Goal: Information Seeking & Learning: Learn about a topic

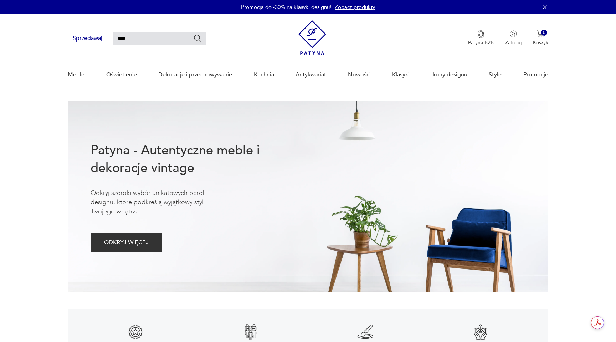
type input "****"
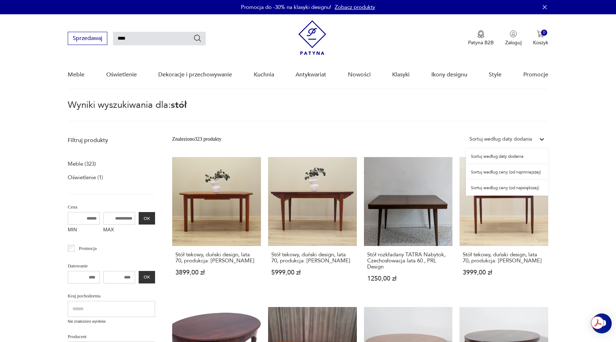
click at [527, 137] on div "Sortuj według daty dodania" at bounding box center [501, 139] width 62 height 8
click at [523, 188] on div "Sortuj według ceny (od największej)" at bounding box center [507, 188] width 82 height 16
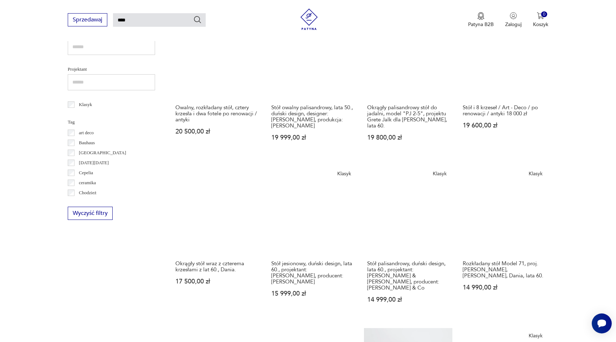
scroll to position [320, 0]
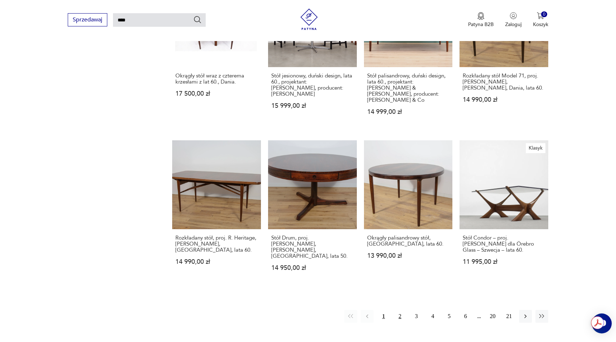
click at [399, 310] on button "2" at bounding box center [400, 316] width 13 height 13
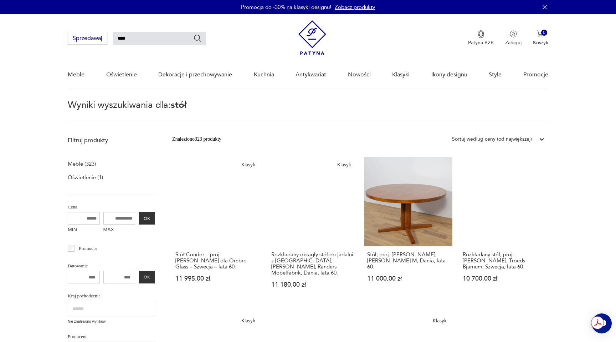
scroll to position [1, 0]
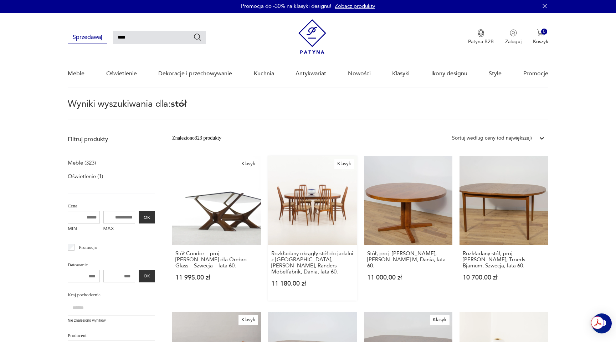
click at [327, 205] on link "Klasyk Rozkładany okrągły stół do jadalni z Rio Palisandru, Harry Ostergaard, R…" at bounding box center [312, 228] width 89 height 144
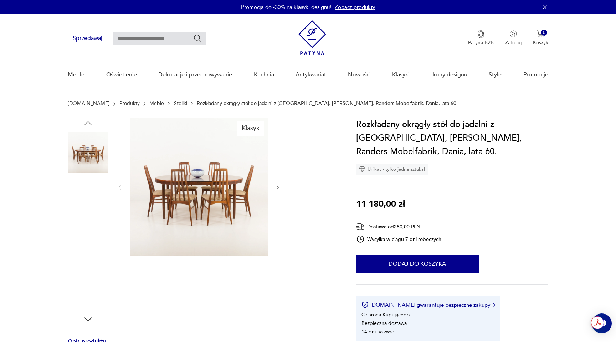
click at [91, 231] on img at bounding box center [88, 243] width 41 height 41
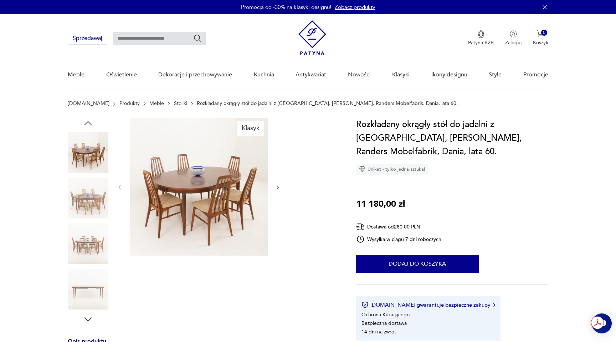
click at [88, 239] on img at bounding box center [88, 243] width 41 height 41
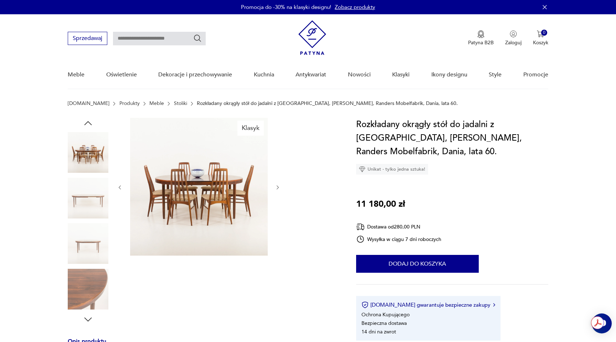
click at [90, 250] on img at bounding box center [88, 243] width 41 height 41
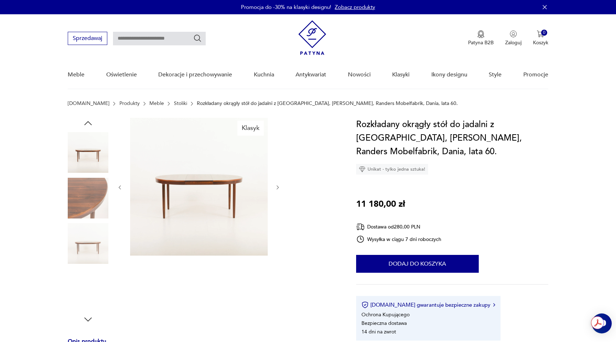
click at [93, 138] on img at bounding box center [88, 152] width 41 height 41
click at [90, 214] on img at bounding box center [88, 198] width 41 height 41
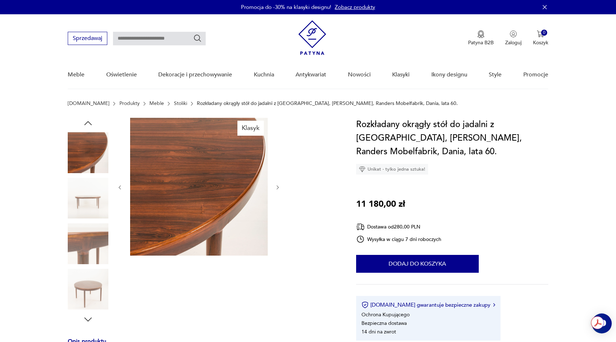
click at [89, 222] on div at bounding box center [88, 221] width 41 height 178
click at [92, 274] on img at bounding box center [88, 289] width 41 height 41
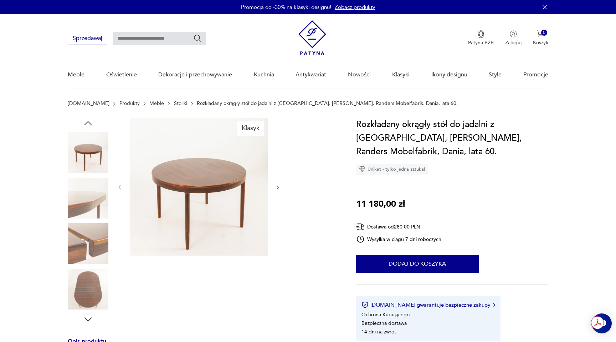
click at [93, 244] on img at bounding box center [88, 243] width 41 height 41
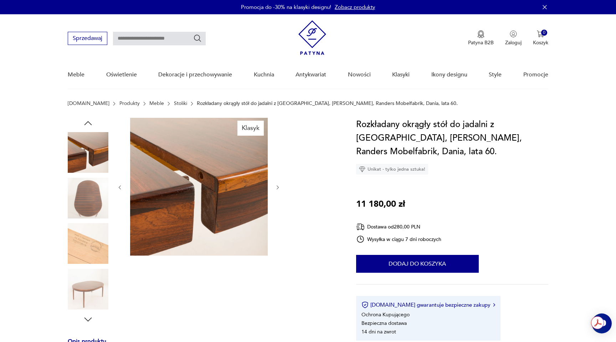
click at [91, 251] on img at bounding box center [88, 243] width 41 height 41
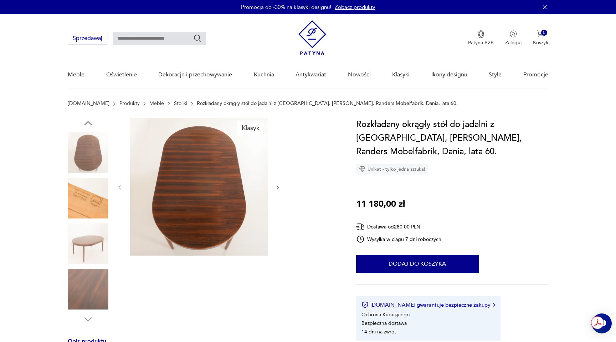
click at [90, 270] on img at bounding box center [88, 289] width 41 height 41
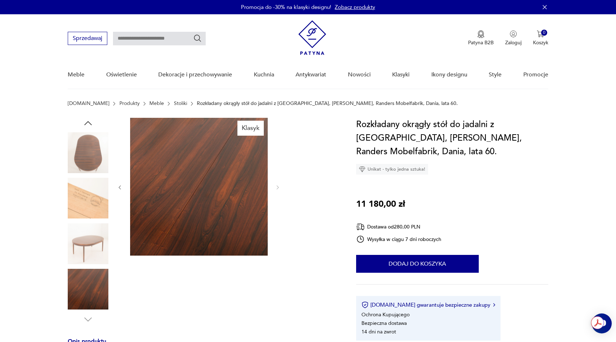
click at [90, 240] on img at bounding box center [88, 243] width 41 height 41
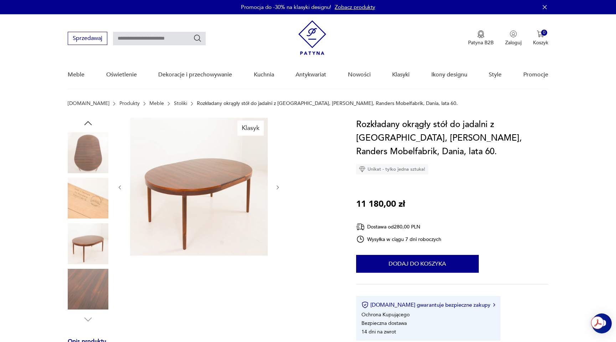
click at [93, 169] on img at bounding box center [88, 152] width 41 height 41
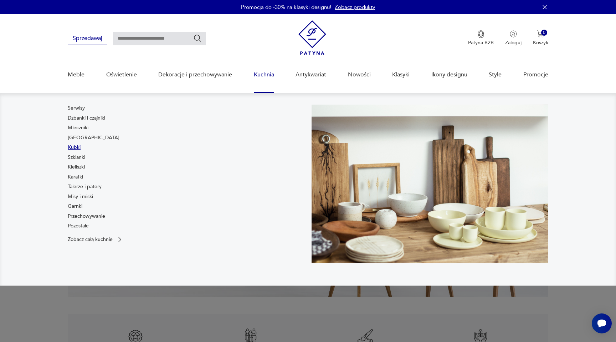
click at [78, 144] on link "Kubki" at bounding box center [74, 147] width 13 height 7
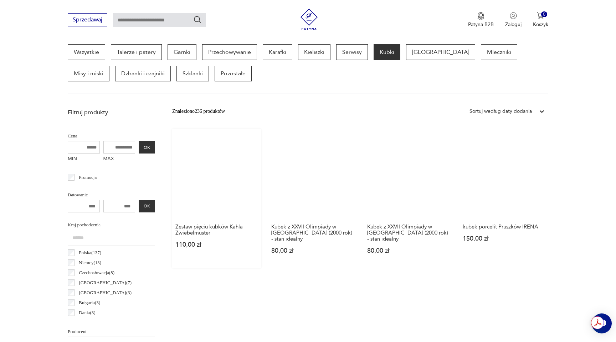
scroll to position [156, 0]
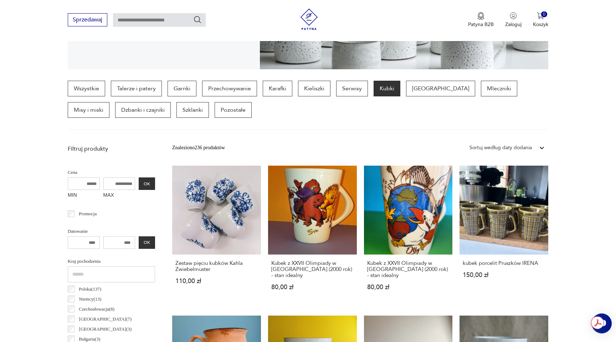
click at [512, 144] on div "Sortuj według daty dodania" at bounding box center [501, 148] width 62 height 8
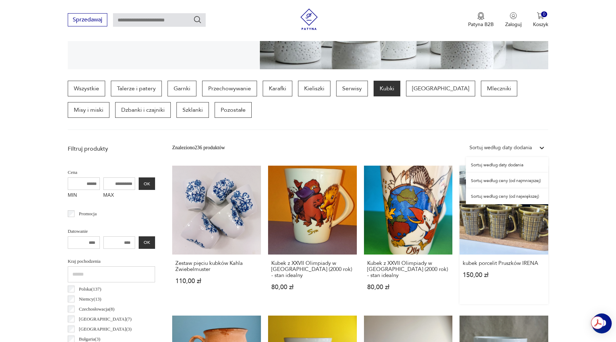
click at [514, 194] on div "Sortuj według ceny (od największej)" at bounding box center [507, 196] width 82 height 16
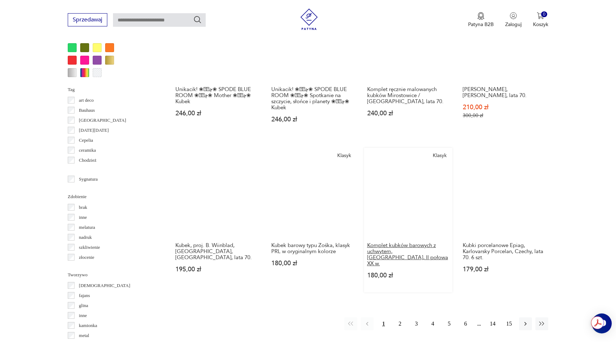
scroll to position [698, 0]
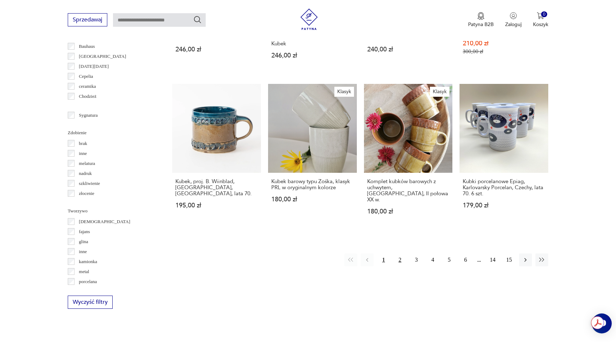
click at [398, 253] on button "2" at bounding box center [400, 259] width 13 height 13
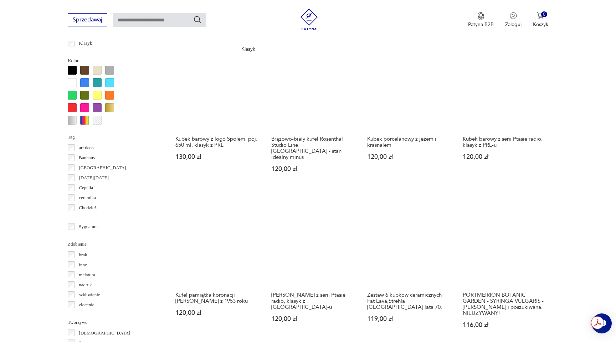
scroll to position [619, 0]
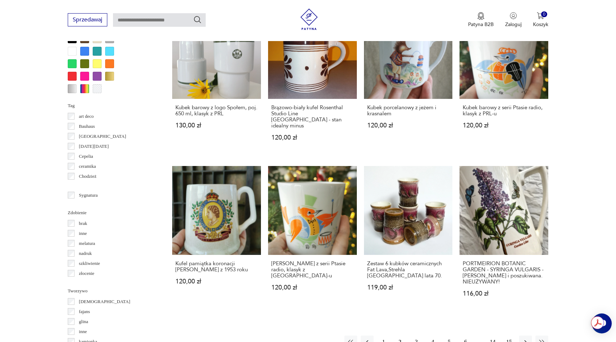
click at [416, 335] on button "3" at bounding box center [416, 341] width 13 height 13
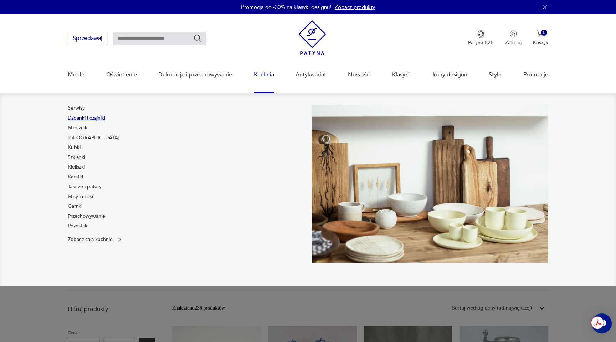
click at [83, 117] on link "Dzbanki i czajniki" at bounding box center [86, 118] width 37 height 7
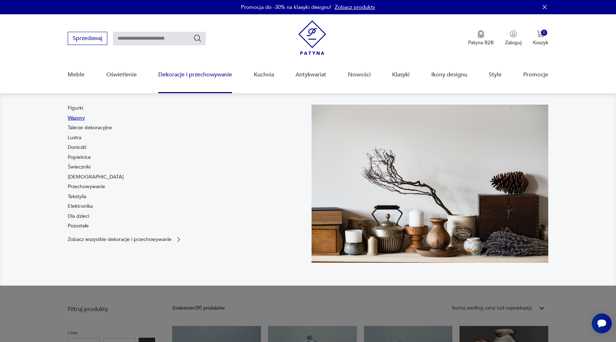
click at [78, 117] on link "Wazony" at bounding box center [76, 118] width 17 height 7
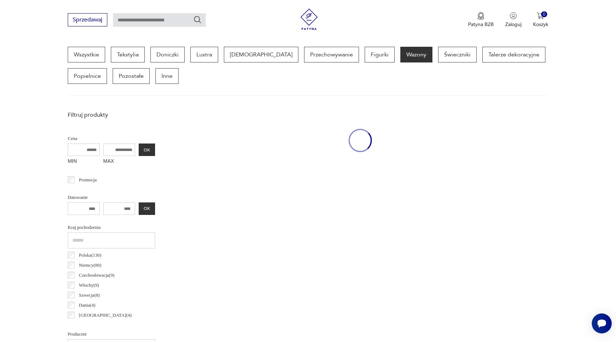
scroll to position [189, 0]
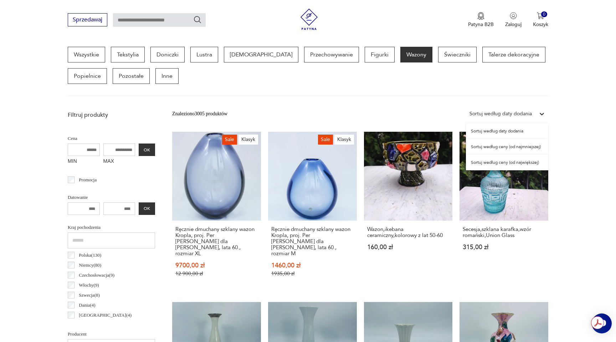
click at [492, 110] on div "Sortuj według daty dodania" at bounding box center [501, 114] width 62 height 8
click at [513, 161] on div "Sortuj według ceny (od największej)" at bounding box center [507, 162] width 82 height 16
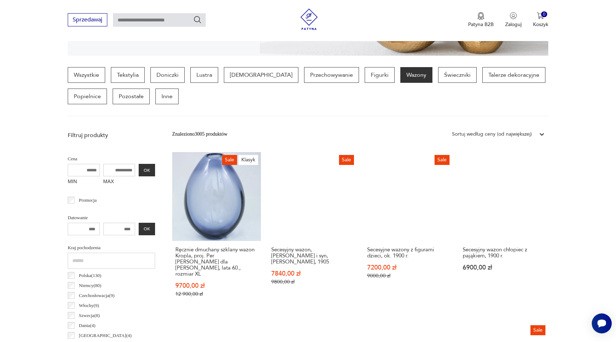
scroll to position [127, 0]
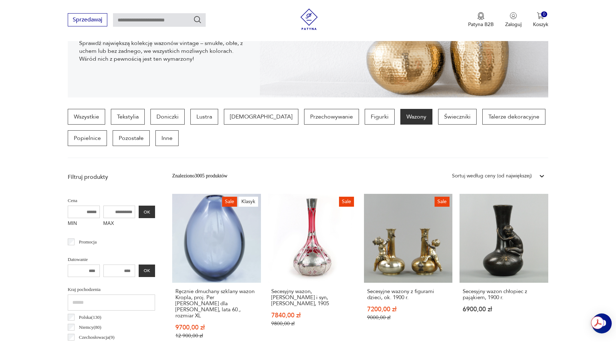
click at [124, 267] on input "number" at bounding box center [119, 270] width 32 height 12
click at [115, 211] on input "MAX" at bounding box center [119, 211] width 32 height 12
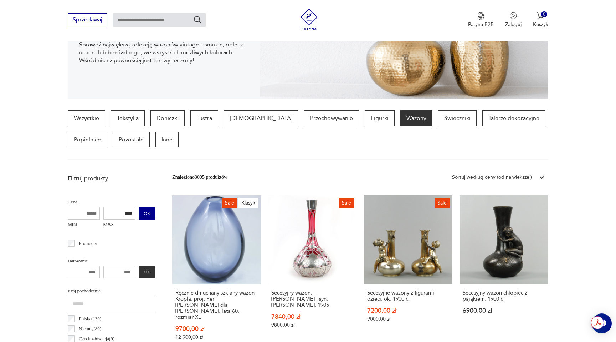
type input "****"
click at [148, 212] on button "OK" at bounding box center [147, 213] width 16 height 12
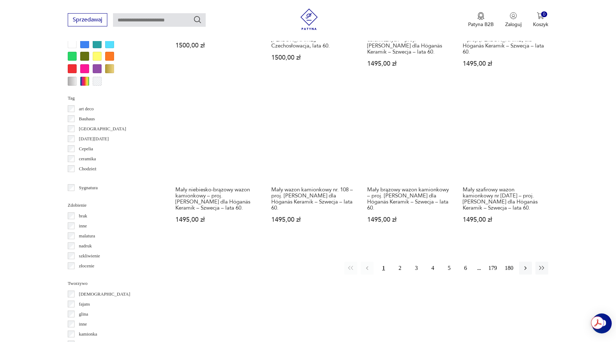
scroll to position [713, 0]
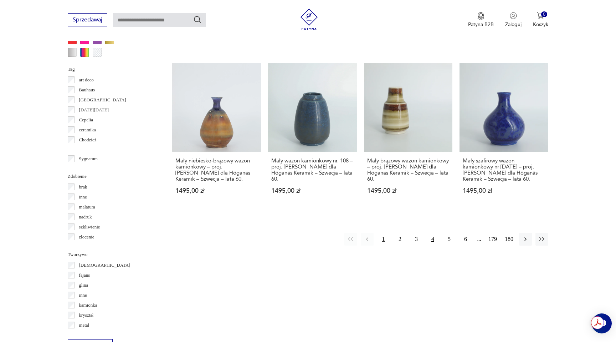
click at [432, 234] on button "4" at bounding box center [433, 239] width 13 height 13
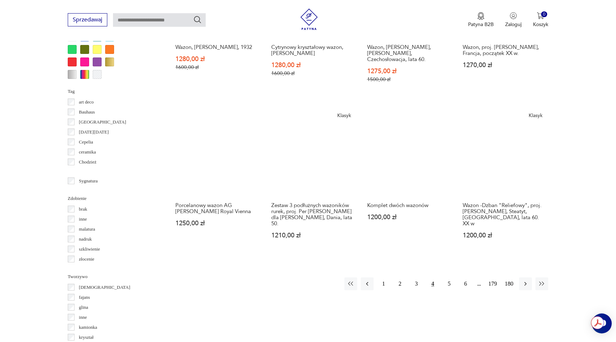
scroll to position [738, 0]
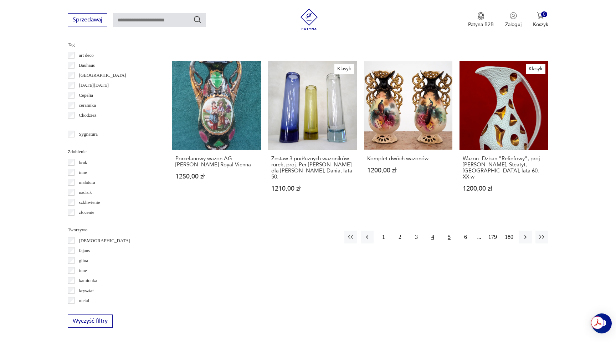
click at [443, 230] on button "5" at bounding box center [449, 236] width 13 height 13
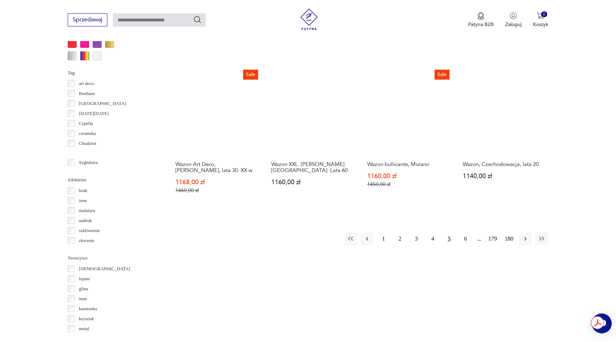
scroll to position [688, 0]
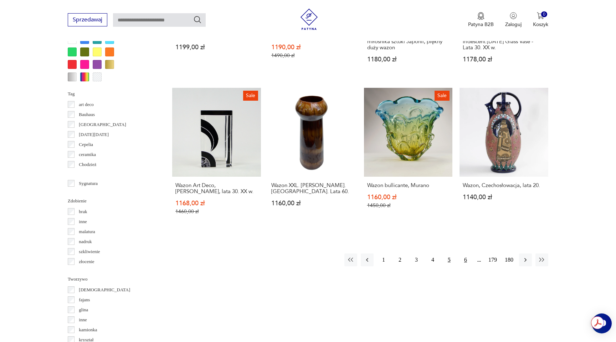
click at [466, 254] on button "6" at bounding box center [465, 259] width 13 height 13
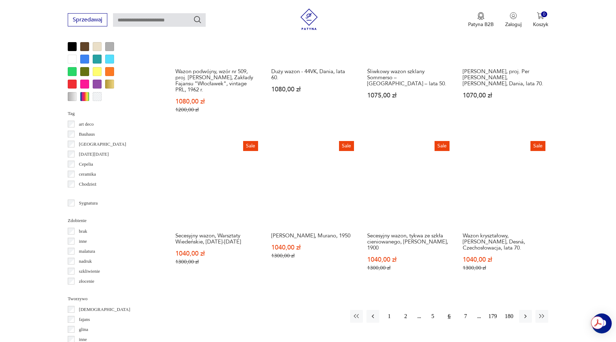
scroll to position [672, 0]
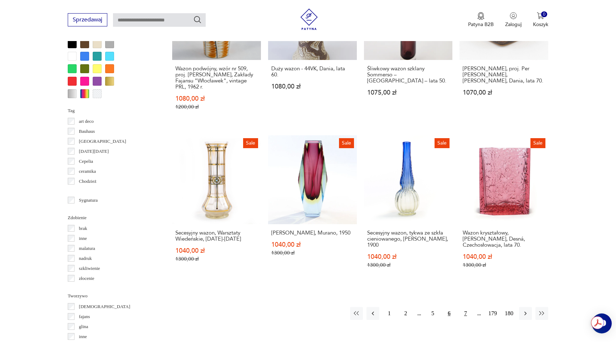
click at [464, 307] on button "7" at bounding box center [465, 313] width 13 height 13
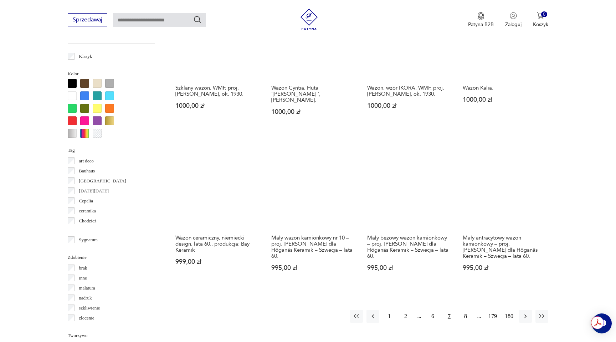
scroll to position [668, 0]
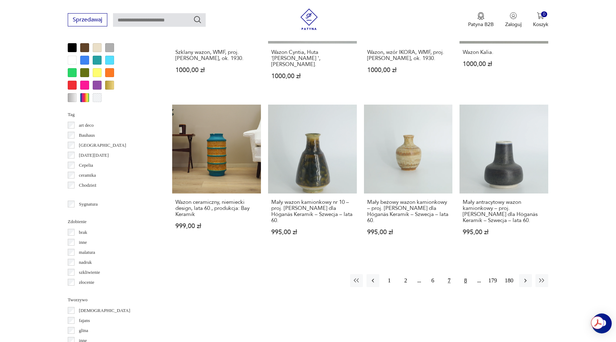
click at [463, 276] on button "8" at bounding box center [465, 280] width 13 height 13
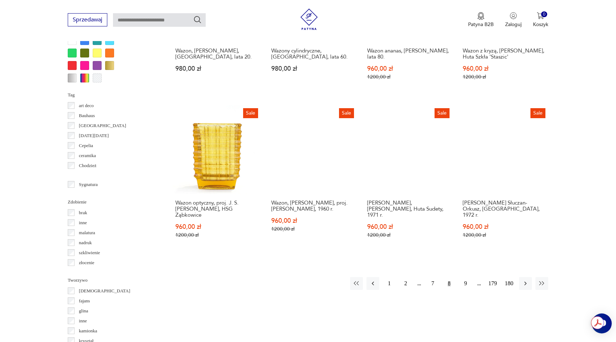
scroll to position [781, 0]
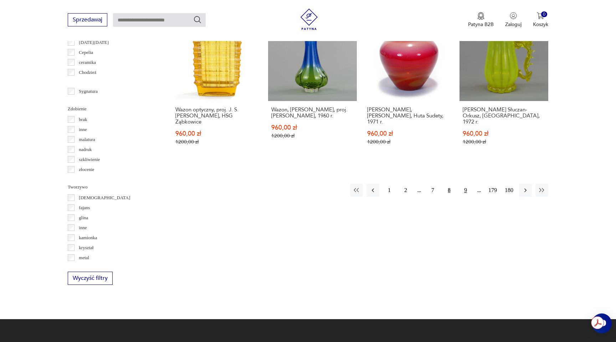
click at [465, 184] on button "9" at bounding box center [465, 190] width 13 height 13
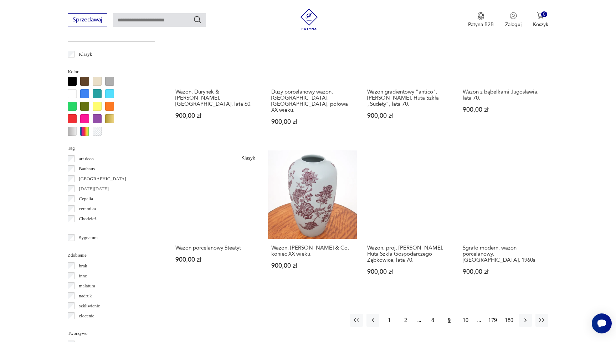
scroll to position [635, 0]
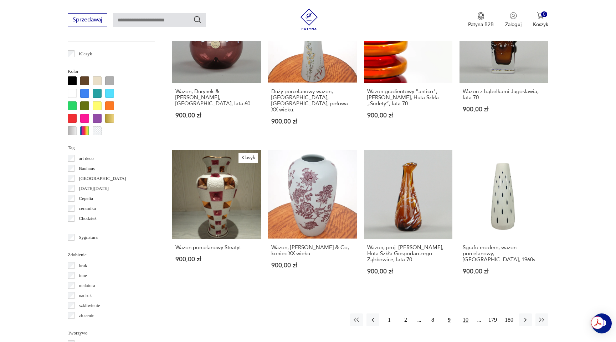
click at [467, 313] on button "10" at bounding box center [465, 319] width 13 height 13
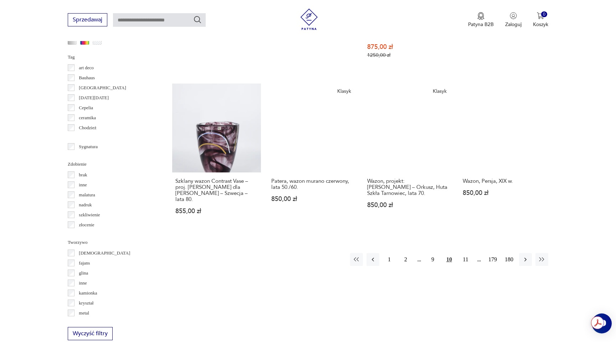
scroll to position [717, 0]
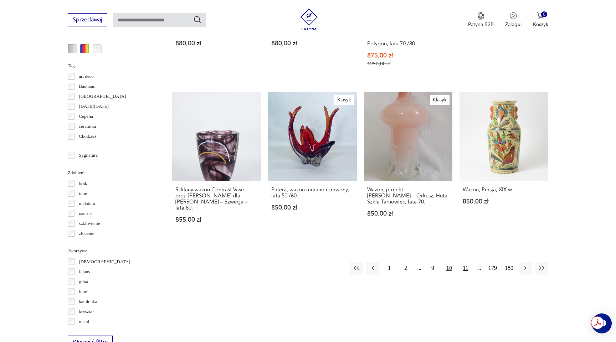
click at [464, 261] on button "11" at bounding box center [465, 267] width 13 height 13
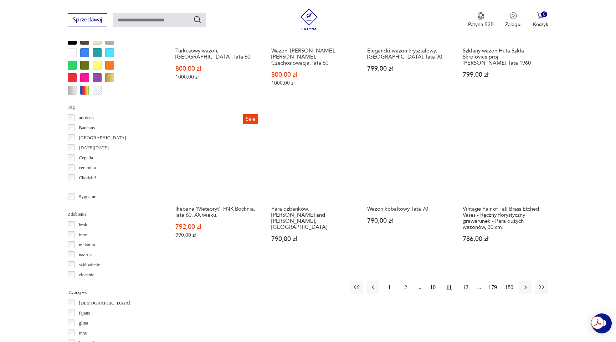
scroll to position [679, 0]
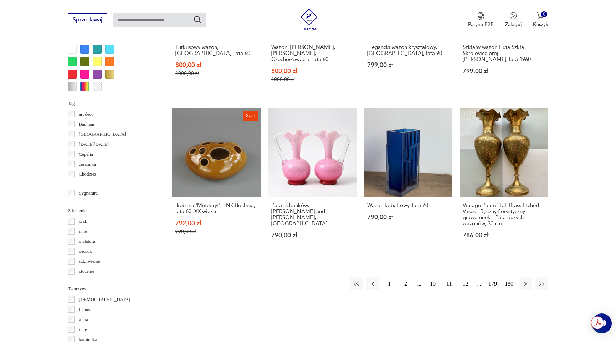
click at [467, 286] on button "12" at bounding box center [465, 283] width 13 height 13
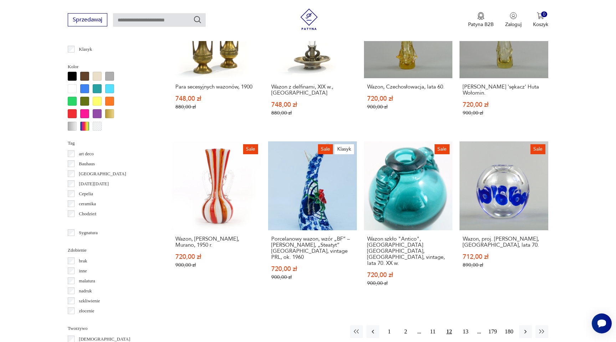
scroll to position [640, 0]
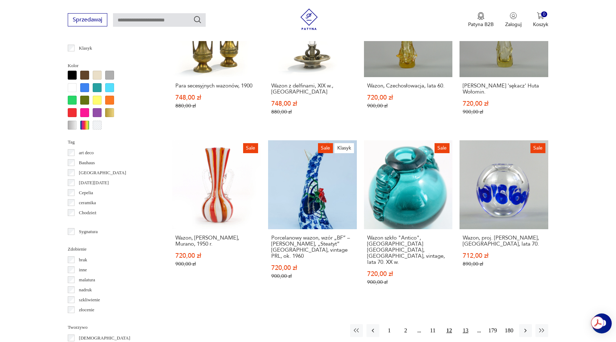
click at [468, 324] on button "13" at bounding box center [465, 330] width 13 height 13
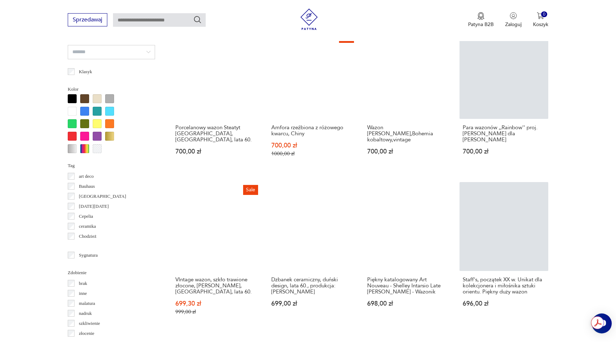
scroll to position [721, 0]
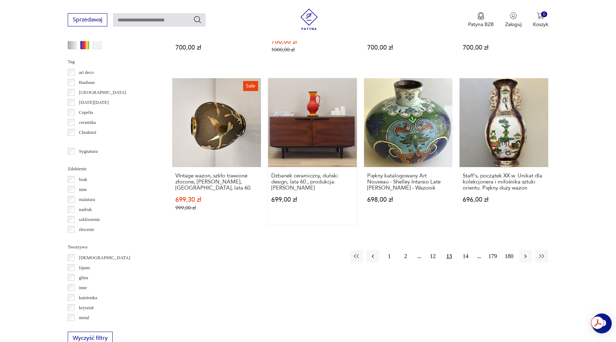
click at [284, 192] on link "Dzbanek ceramiczny, duński design, lata 60., produkcja: [PERSON_NAME] 699,00 zł" at bounding box center [312, 151] width 89 height 147
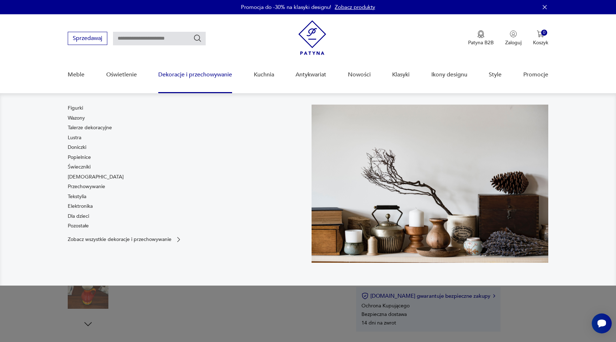
click at [173, 76] on link "Dekoracje i przechowywanie" at bounding box center [195, 74] width 74 height 27
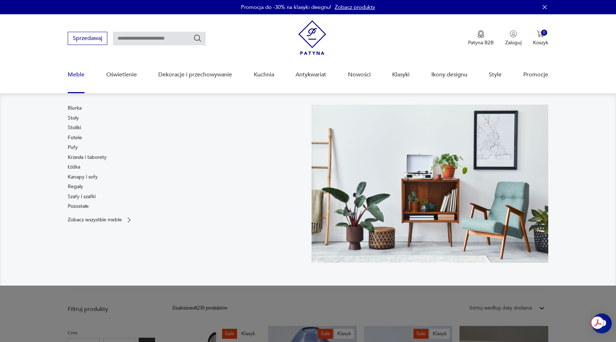
click at [79, 72] on link "Meble" at bounding box center [76, 74] width 17 height 27
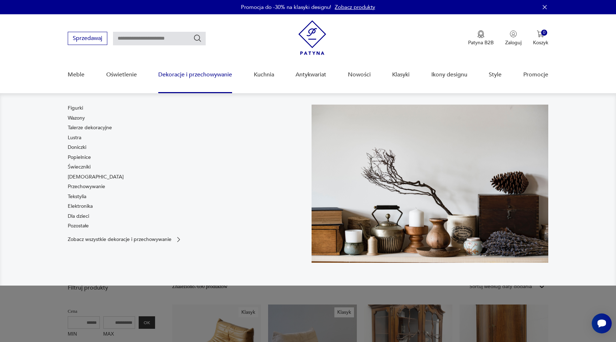
click at [207, 76] on link "Dekoracje i przechowywanie" at bounding box center [195, 74] width 74 height 27
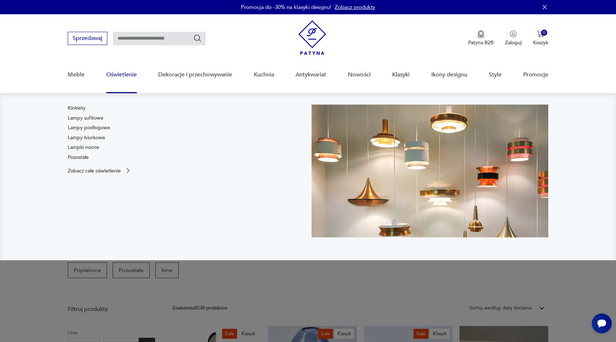
click at [126, 78] on link "Oświetlenie" at bounding box center [121, 74] width 31 height 27
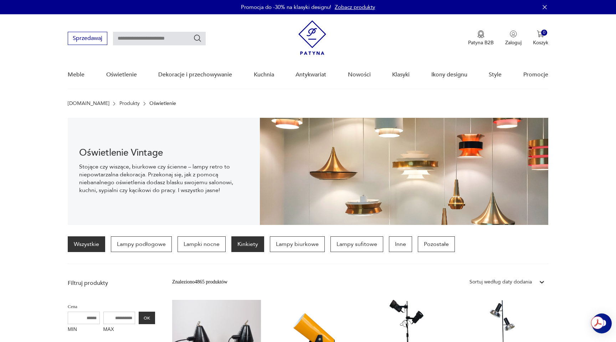
click at [252, 245] on p "Kinkiety" at bounding box center [248, 244] width 33 height 16
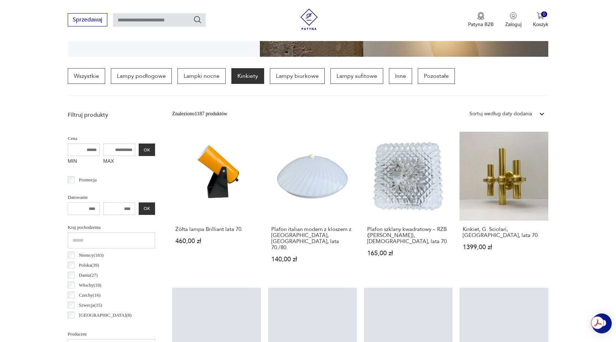
click at [252, 245] on div "Żółta lampa Brilliant lata 70. 460,00 zł" at bounding box center [216, 238] width 89 height 37
